Goal: Task Accomplishment & Management: Manage account settings

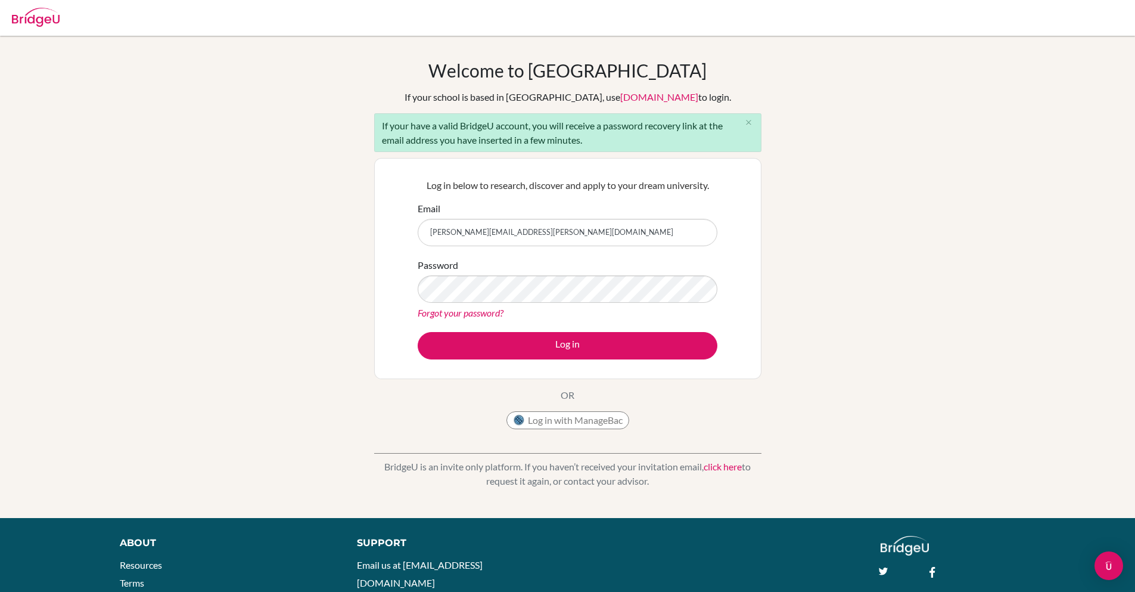
click at [472, 232] on input "[PERSON_NAME][EMAIL_ADDRESS][PERSON_NAME][DOMAIN_NAME]" at bounding box center [568, 232] width 300 height 27
click at [465, 233] on input "[PERSON_NAME][EMAIL_ADDRESS][PERSON_NAME][DOMAIN_NAME]" at bounding box center [568, 232] width 300 height 27
type input "[PERSON_NAME][EMAIL_ADDRESS][DOMAIN_NAME]"
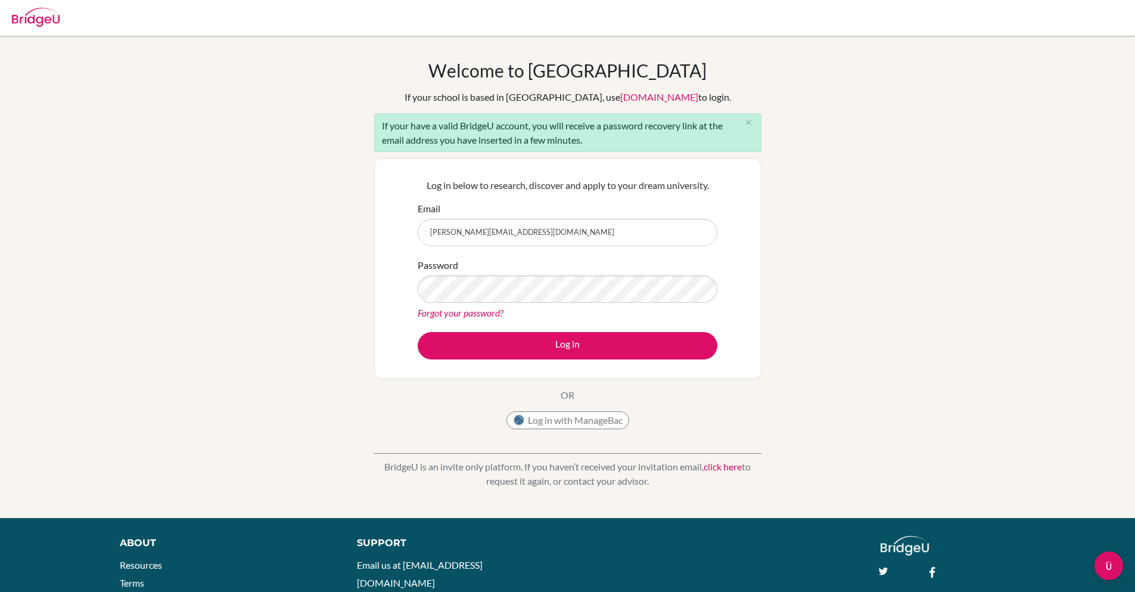
click at [385, 318] on div "Log in below to research, discover and apply to your dream university. Email [P…" at bounding box center [567, 268] width 387 height 221
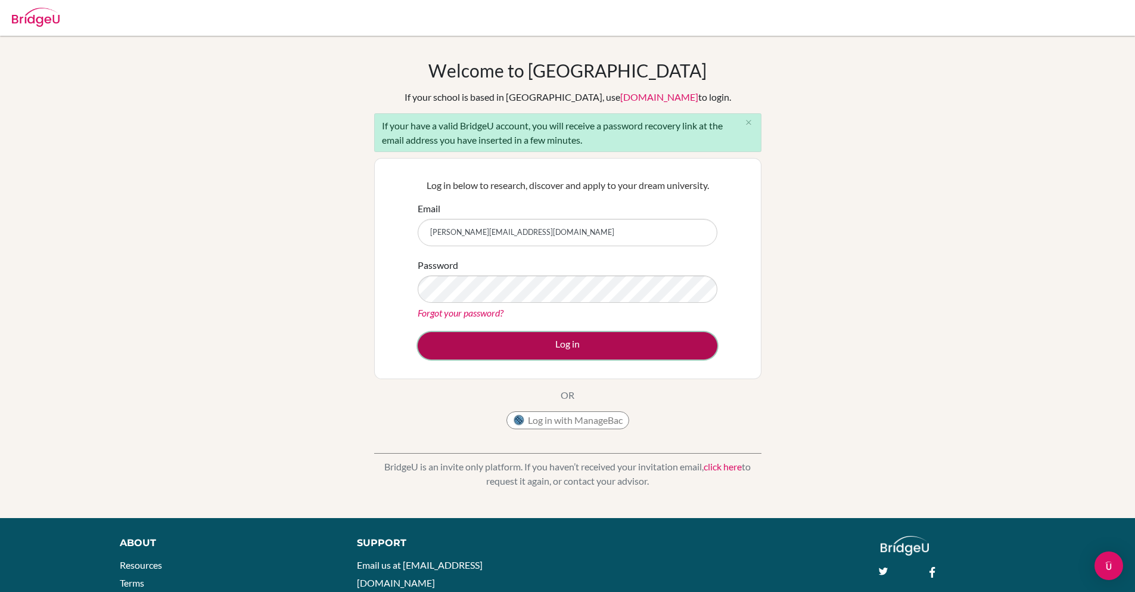
click at [504, 338] on button "Log in" at bounding box center [568, 345] width 300 height 27
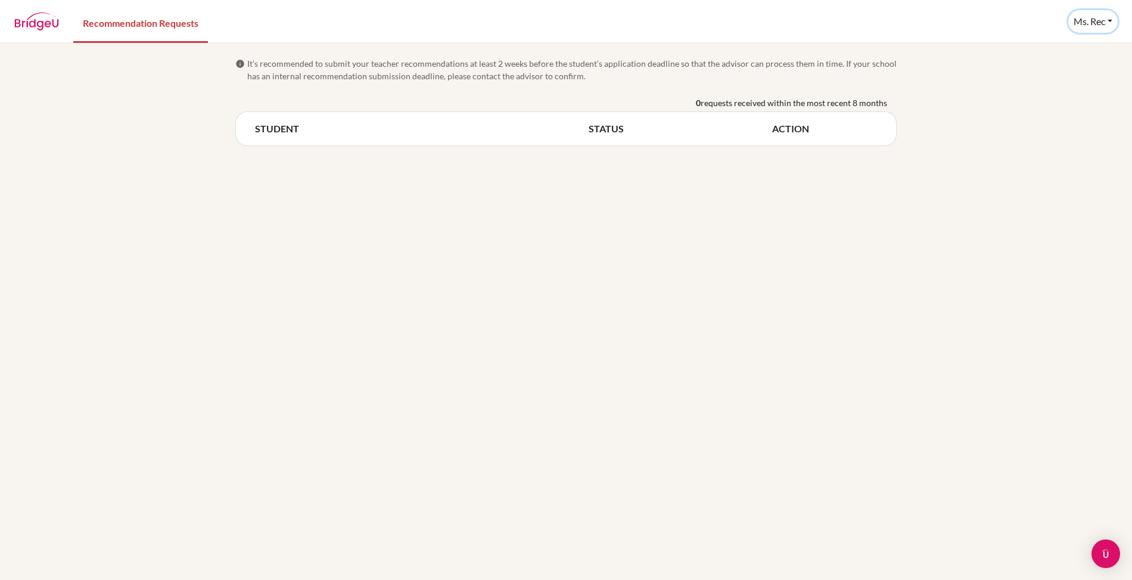
click at [1088, 18] on button "Ms. Rec" at bounding box center [1092, 21] width 49 height 23
click at [1077, 77] on button "Log out" at bounding box center [1082, 78] width 94 height 19
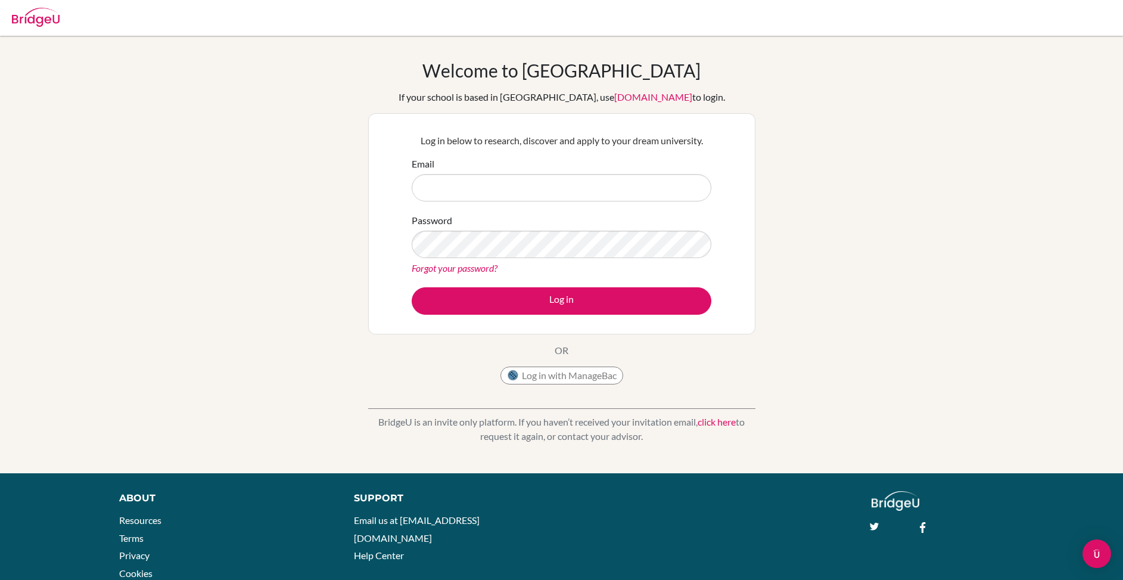
click at [498, 188] on input "Email" at bounding box center [562, 187] width 300 height 27
click at [509, 212] on form "Email sanchita+kim@bridge-u.com Password Forgot your password? Log in" at bounding box center [562, 236] width 300 height 158
click at [462, 189] on input "[PERSON_NAME][EMAIL_ADDRESS][PERSON_NAME][DOMAIN_NAME]" at bounding box center [562, 187] width 300 height 27
type input "[PERSON_NAME][EMAIL_ADDRESS][DOMAIN_NAME]"
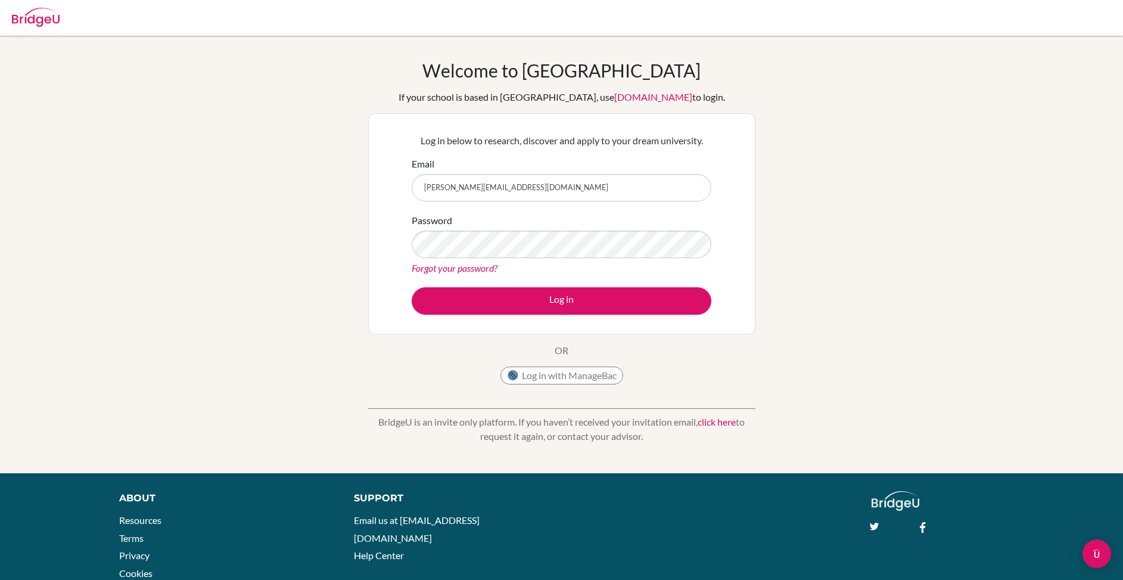
click at [345, 240] on div "Welcome to BridgeU If your school is based in China, use app.bridge-u.com.cn to…" at bounding box center [561, 255] width 1123 height 390
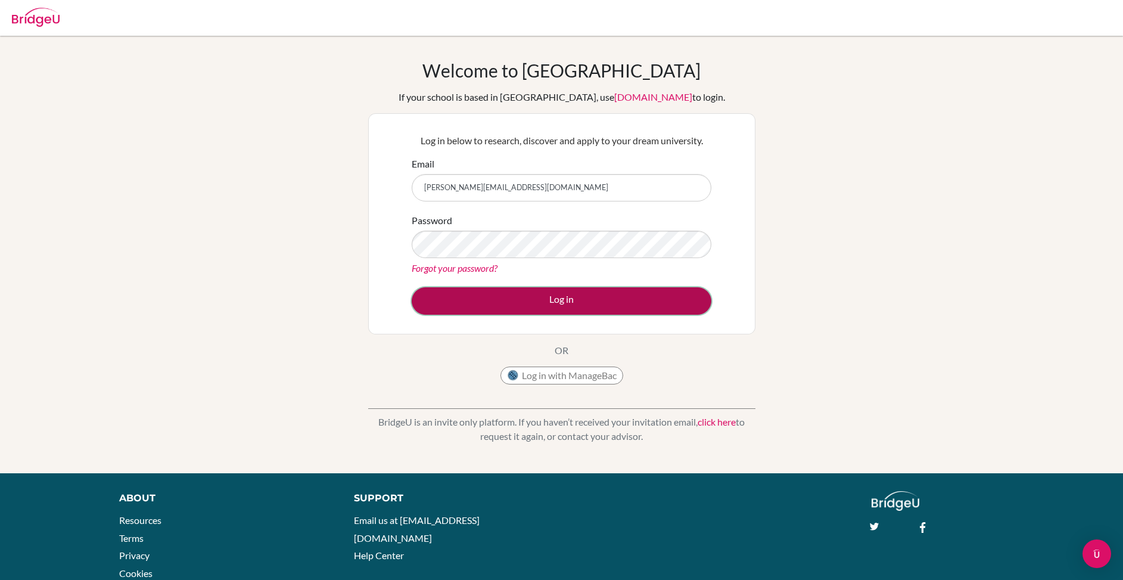
click at [533, 299] on button "Log in" at bounding box center [562, 300] width 300 height 27
